Goal: Information Seeking & Learning: Learn about a topic

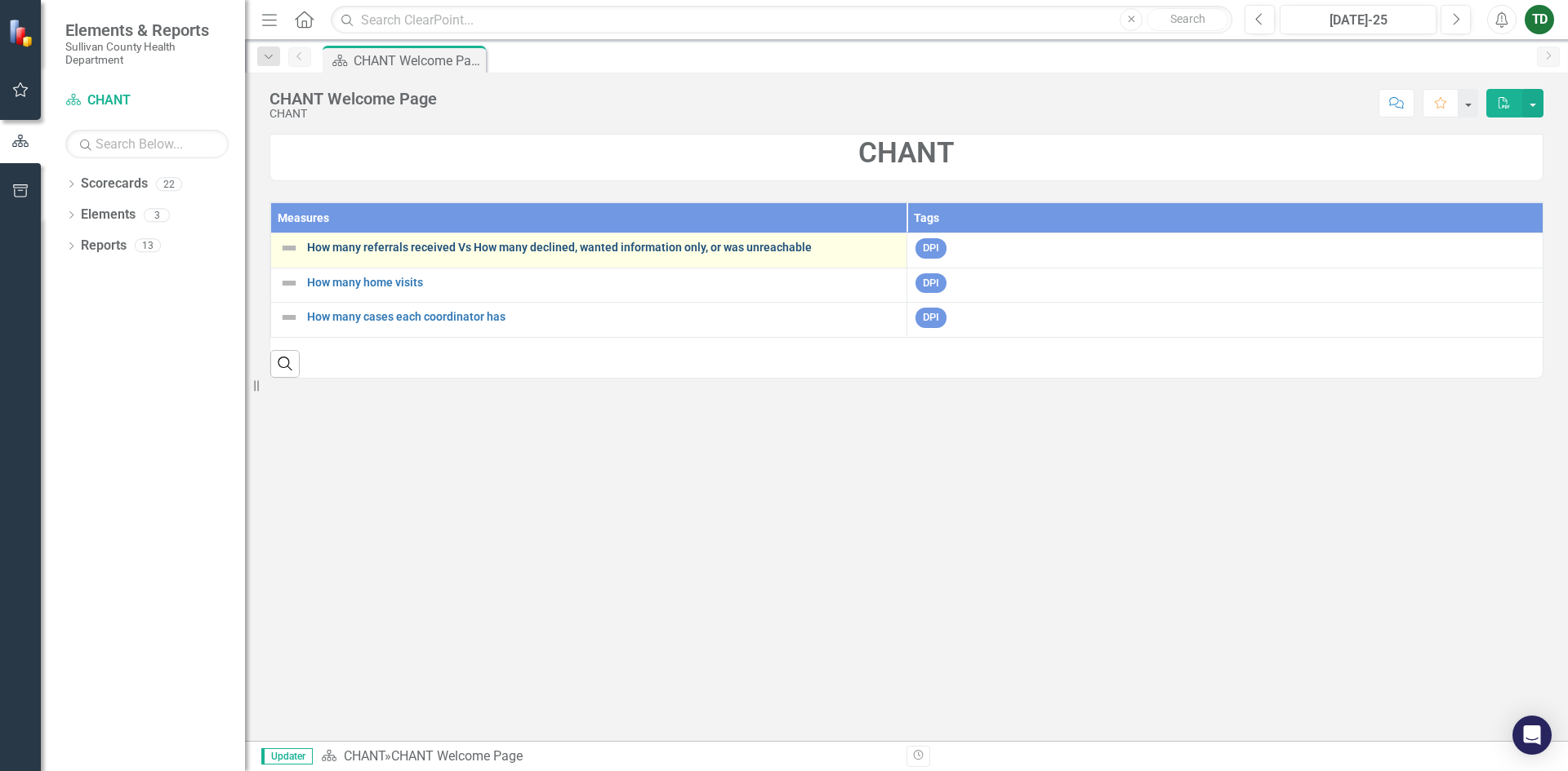
click at [426, 242] on link "How many referrals received Vs How many declined, wanted information only, or w…" at bounding box center [602, 248] width 591 height 13
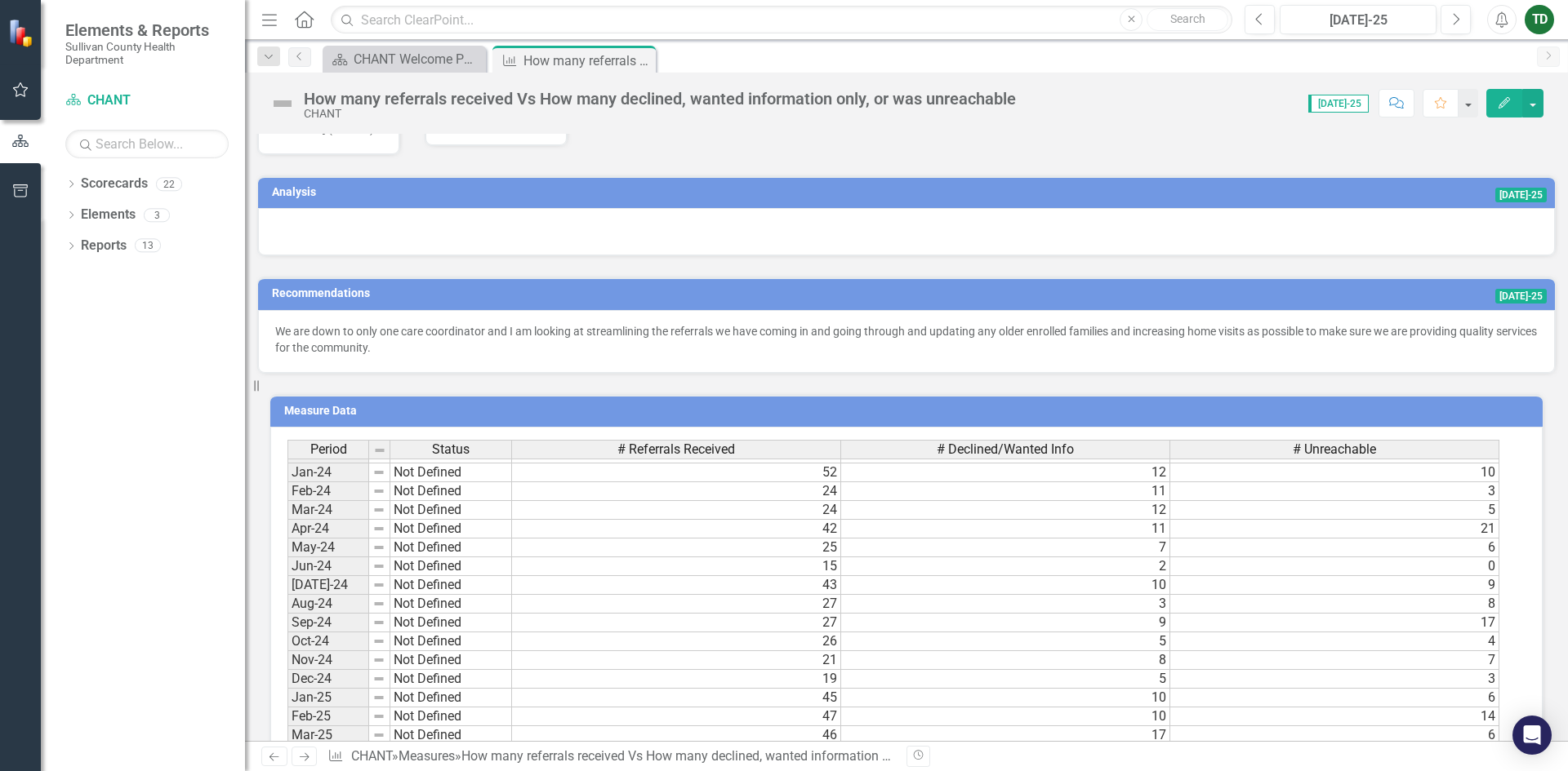
scroll to position [1013, 0]
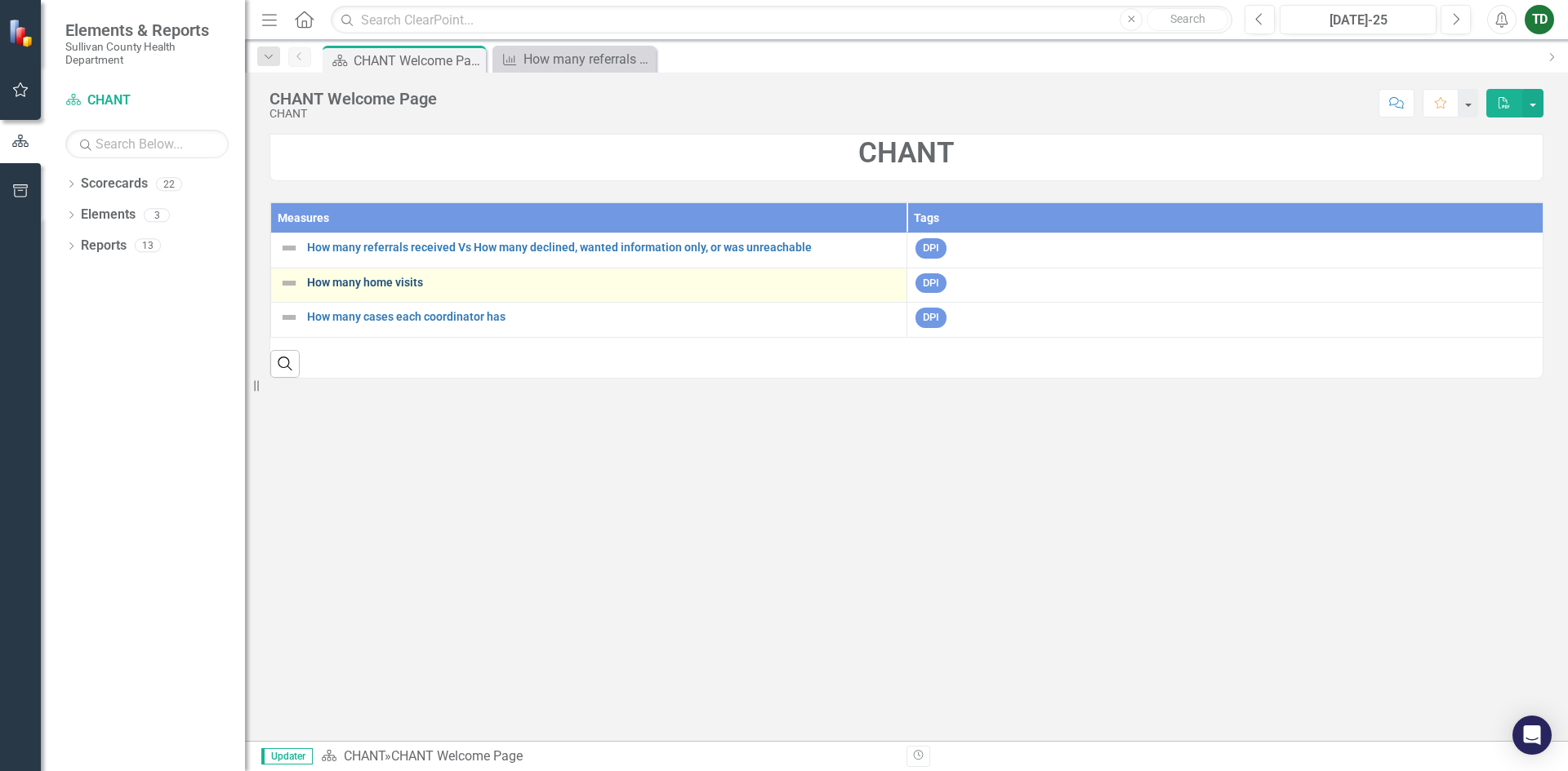
click at [380, 284] on link "How many home visits" at bounding box center [602, 282] width 591 height 13
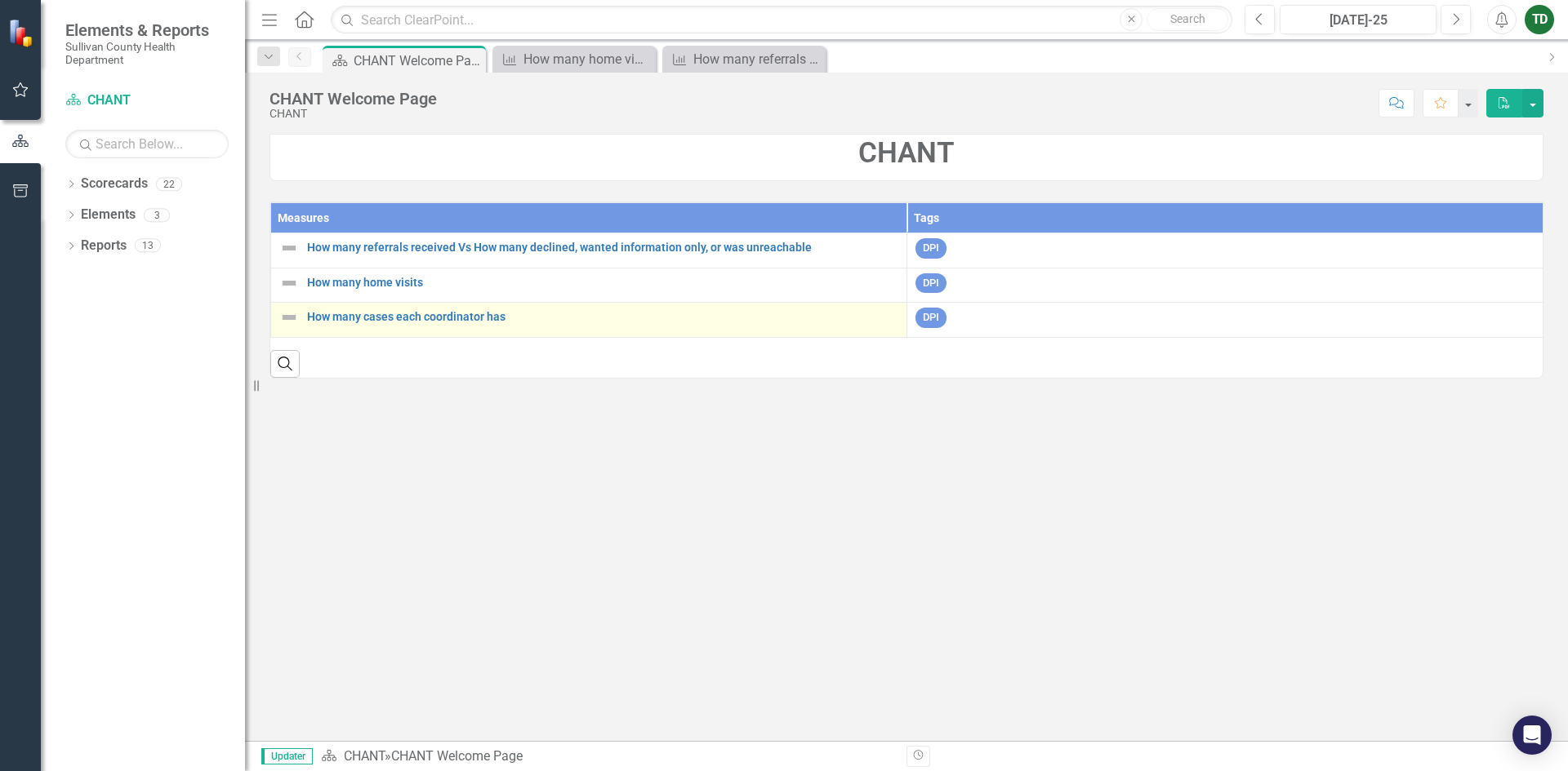
click at [442, 328] on div "How many cases each coordinator has" at bounding box center [589, 317] width 619 height 19
click at [445, 322] on link "How many cases each coordinator has" at bounding box center [602, 317] width 591 height 13
